Goal: Book appointment/travel/reservation

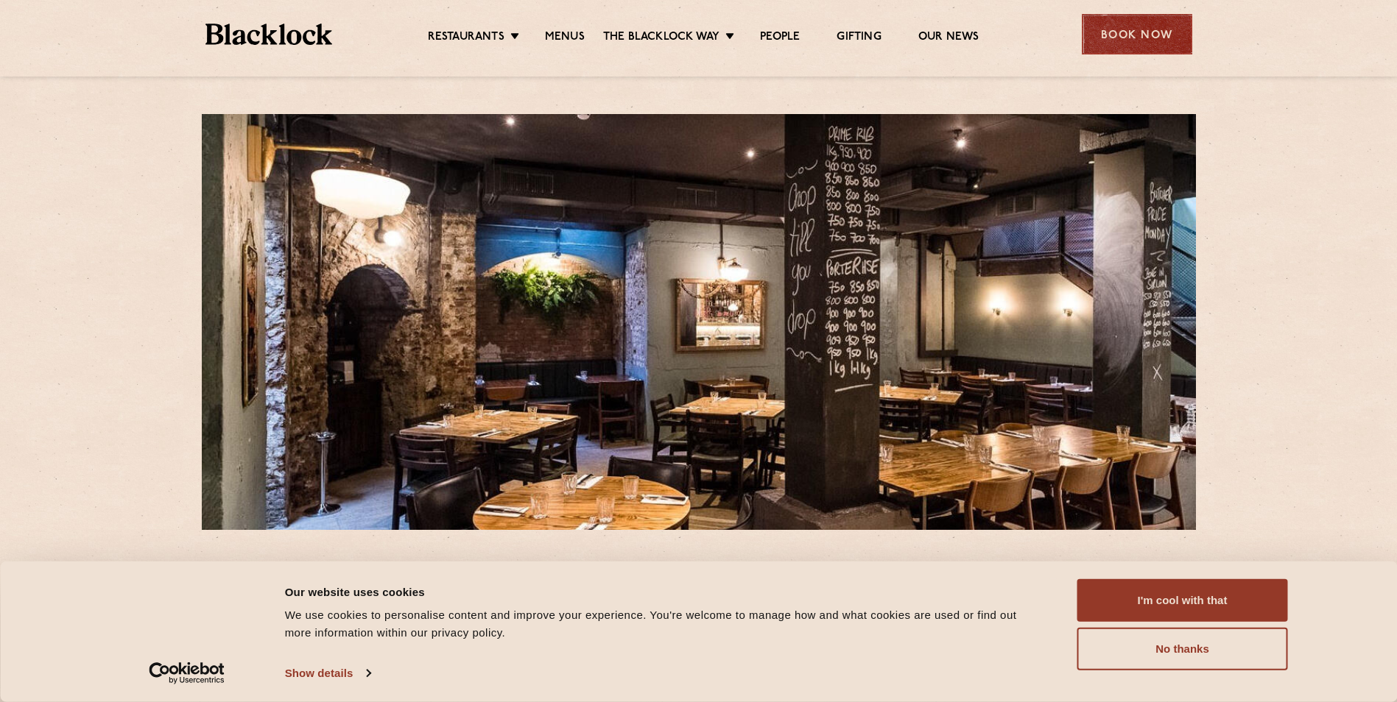
click at [1162, 24] on div "Book Now" at bounding box center [1136, 34] width 110 height 40
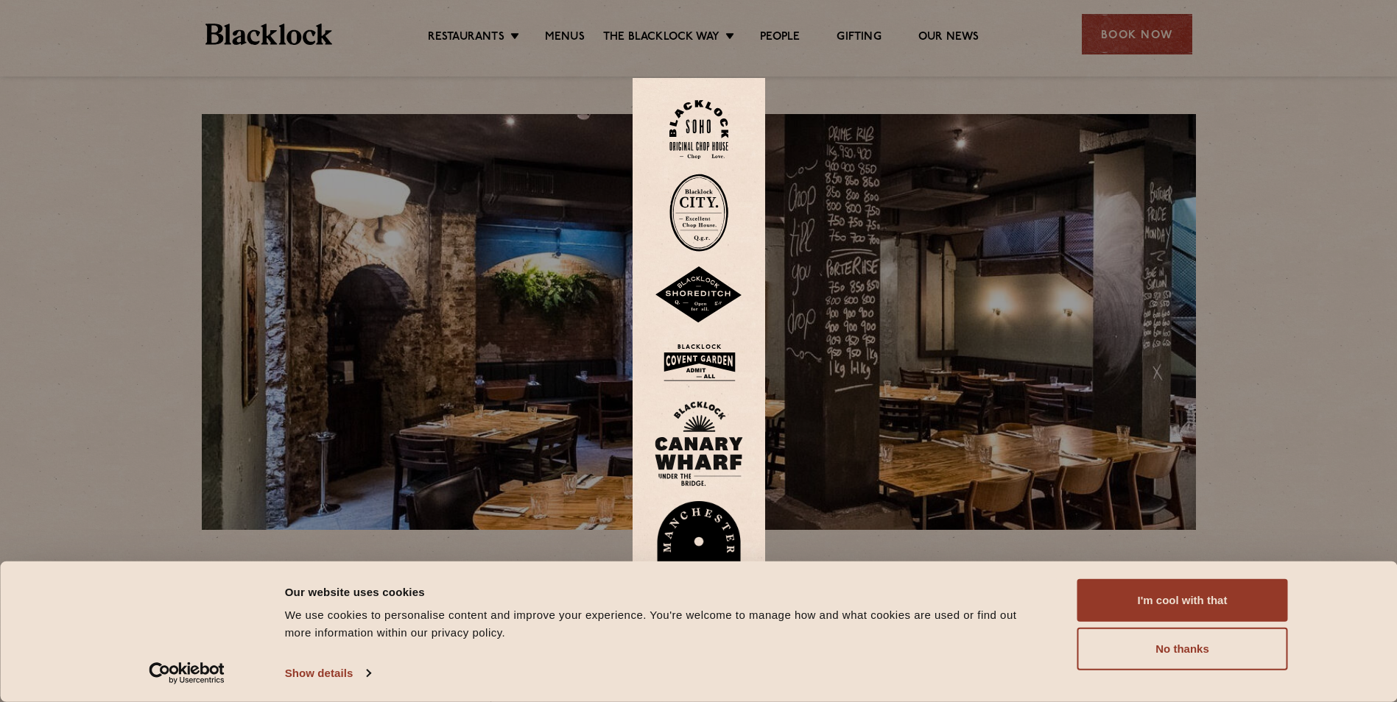
click at [715, 215] on img at bounding box center [698, 213] width 59 height 78
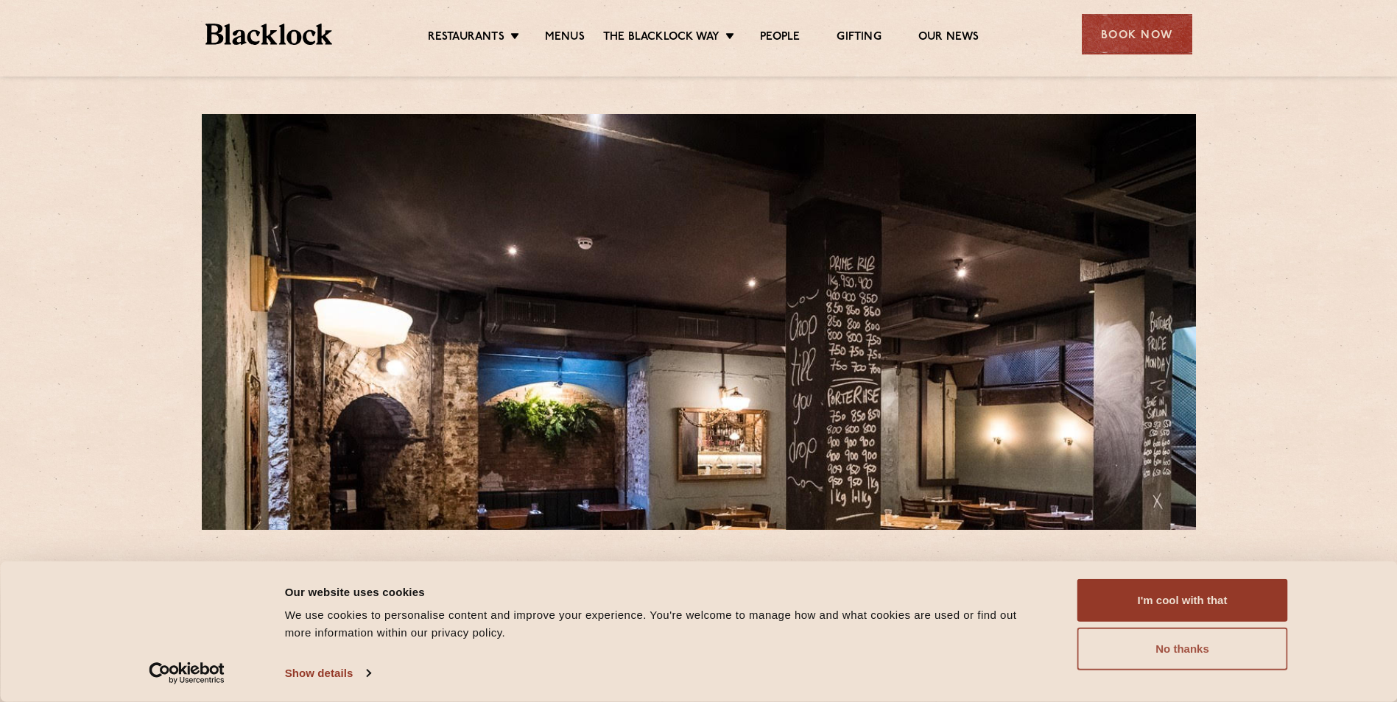
click at [1166, 646] on button "No thanks" at bounding box center [1182, 649] width 211 height 43
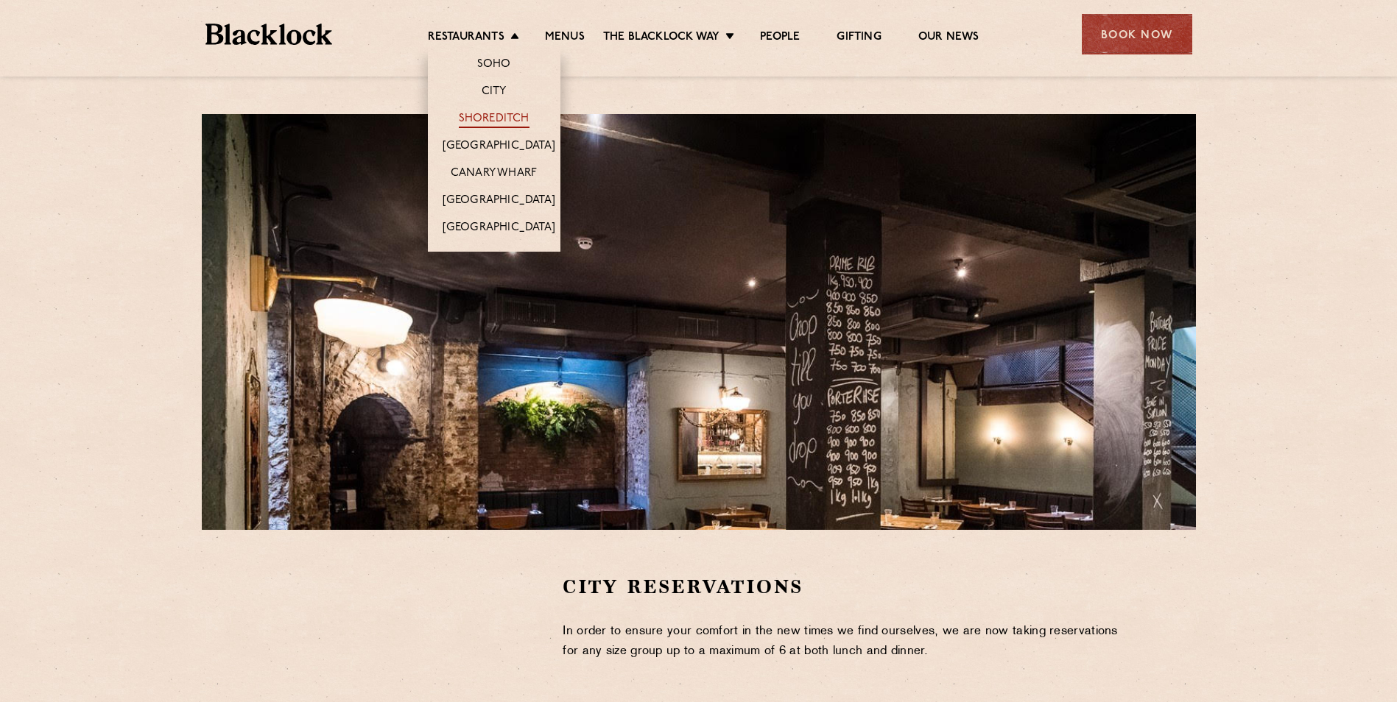
click at [507, 115] on link "Shoreditch" at bounding box center [494, 120] width 71 height 16
